Goal: Information Seeking & Learning: Learn about a topic

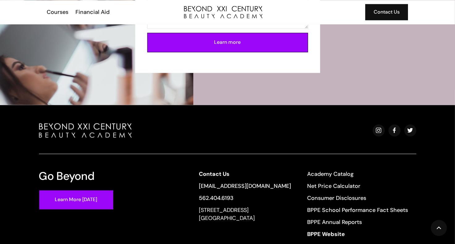
scroll to position [1234, 0]
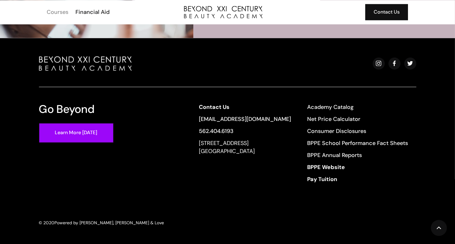
click at [61, 12] on div "Courses" at bounding box center [58, 12] width 22 height 8
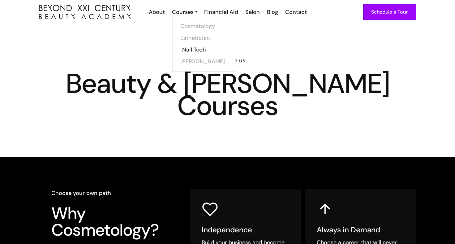
click at [192, 46] on link "Nail Tech" at bounding box center [205, 50] width 46 height 12
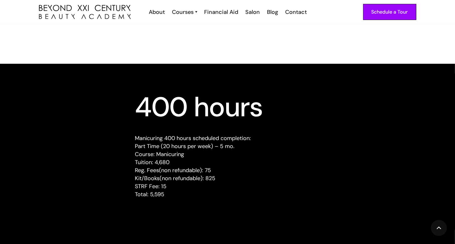
scroll to position [556, 0]
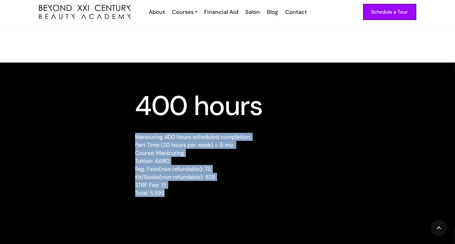
drag, startPoint x: 133, startPoint y: 132, endPoint x: 219, endPoint y: 193, distance: 104.6
click at [196, 196] on div "400 hours Manicuring 400 hours scheduled completion: Part Time (20 hours per we…" at bounding box center [227, 150] width 393 height 111
click at [351, 191] on div "400 hours Manicuring 400 hours scheduled completion: Part Time (20 hours per we…" at bounding box center [227, 150] width 393 height 111
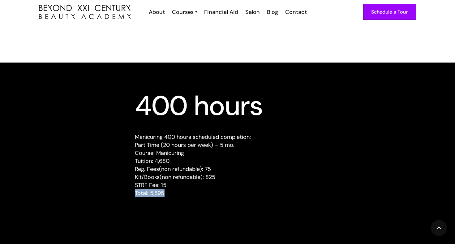
drag, startPoint x: 168, startPoint y: 194, endPoint x: 135, endPoint y: 195, distance: 32.8
click at [135, 195] on p "Manicuring 400 hours scheduled completion: Part Time (20 hours per week) – 5 mo…" at bounding box center [227, 165] width 185 height 64
drag, startPoint x: 98, startPoint y: 179, endPoint x: 98, endPoint y: 172, distance: 6.8
click at [98, 179] on div "400 hours Manicuring 400 hours scheduled completion: Part Time (20 hours per we…" at bounding box center [227, 150] width 393 height 111
